Goal: Task Accomplishment & Management: Use online tool/utility

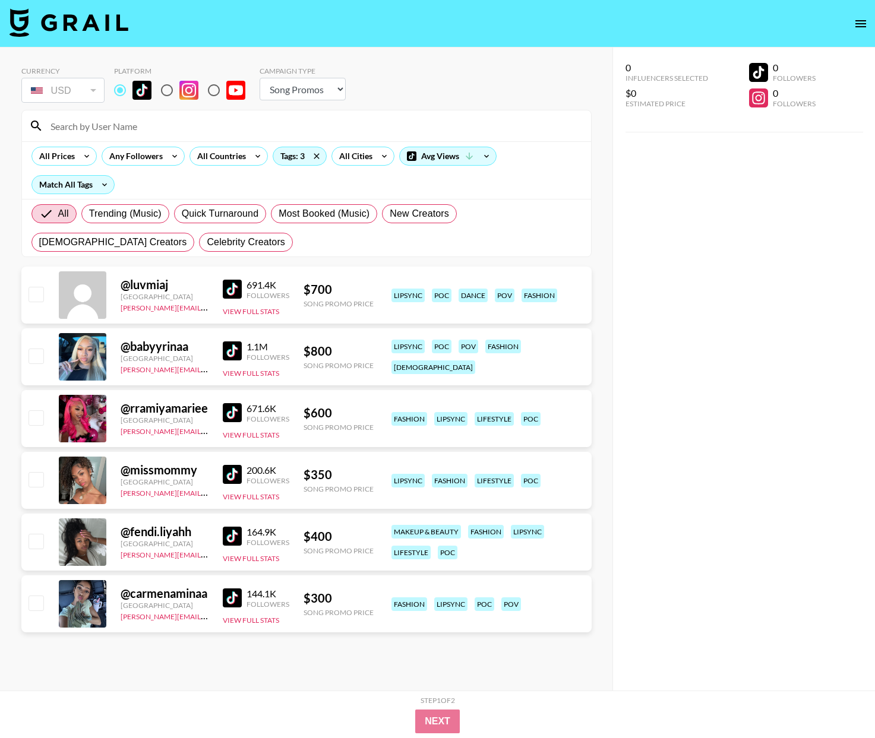
select select "Song"
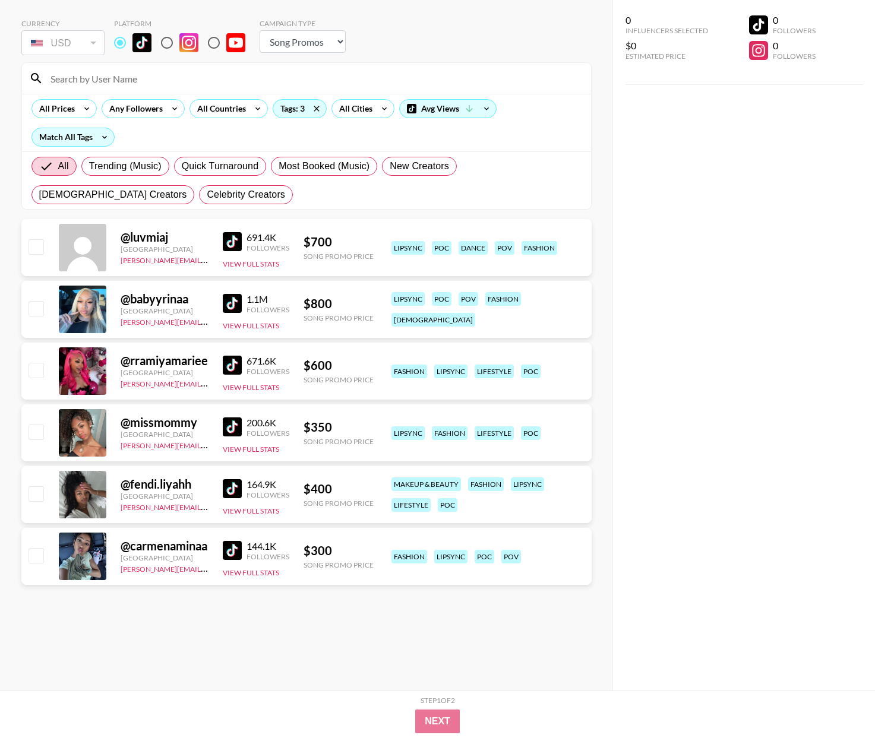
click at [162, 69] on input at bounding box center [313, 78] width 540 height 19
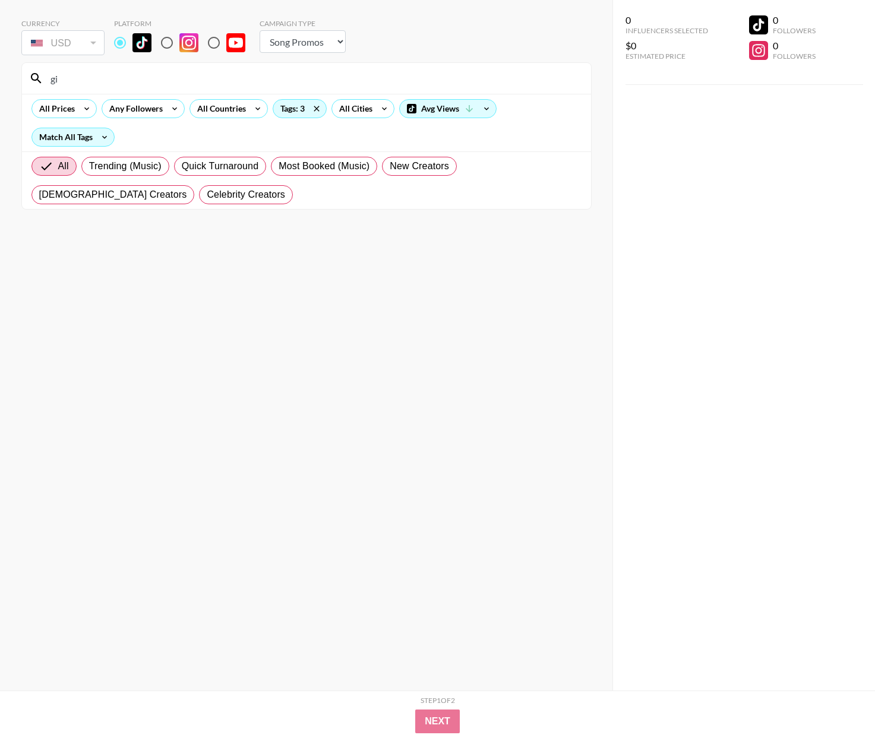
type input "g"
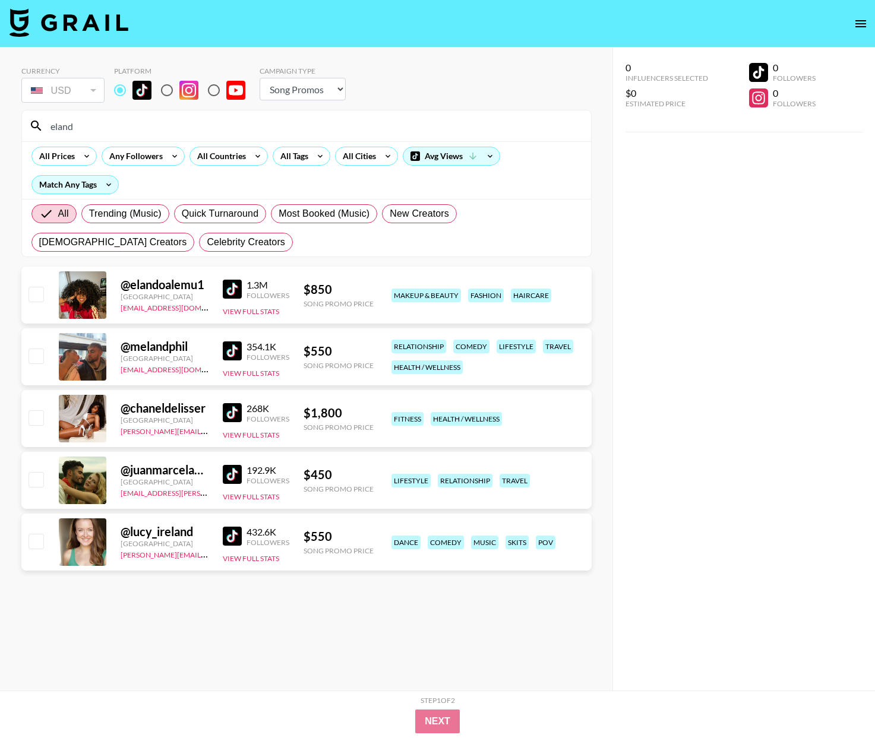
select select "Song"
click at [93, 129] on input "eland" at bounding box center [313, 125] width 540 height 19
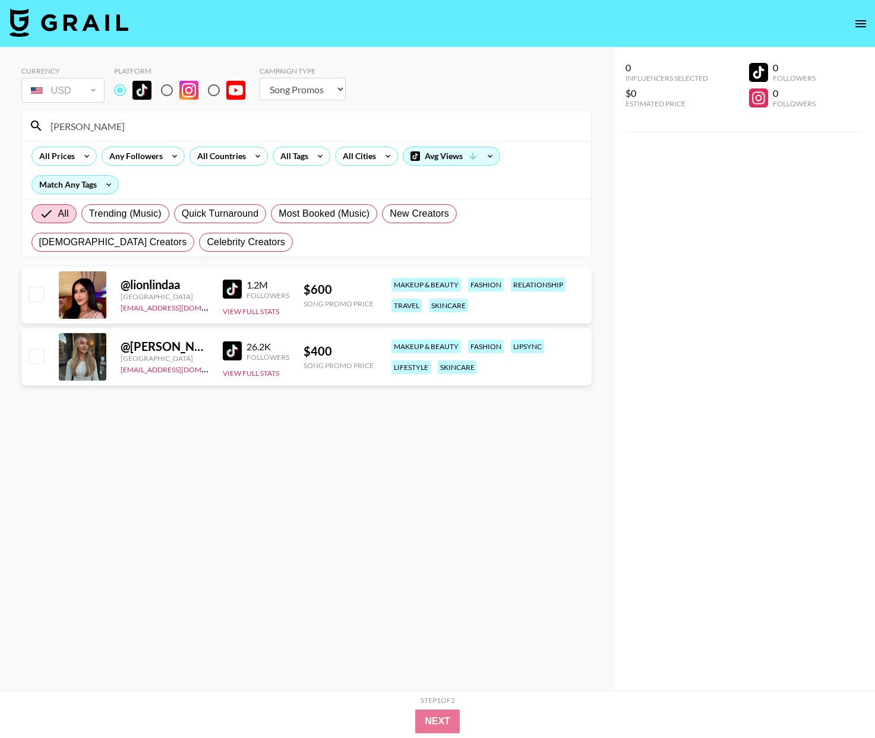
type input "[PERSON_NAME]"
